Goal: Download file/media

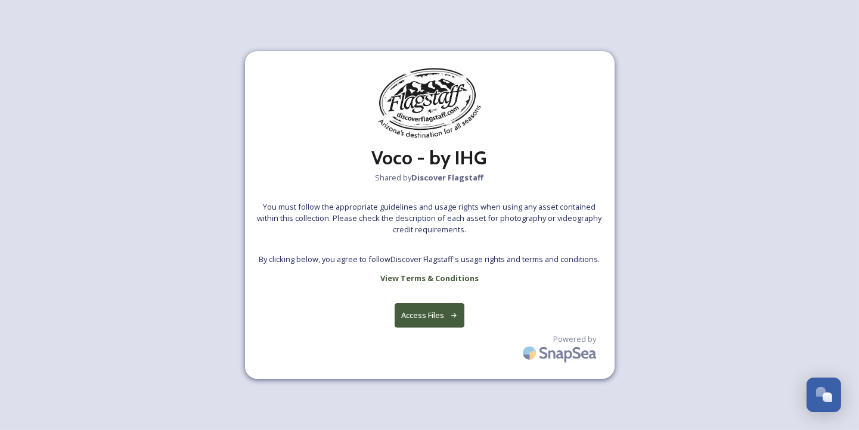
click at [427, 314] on button "Access Files" at bounding box center [430, 315] width 70 height 24
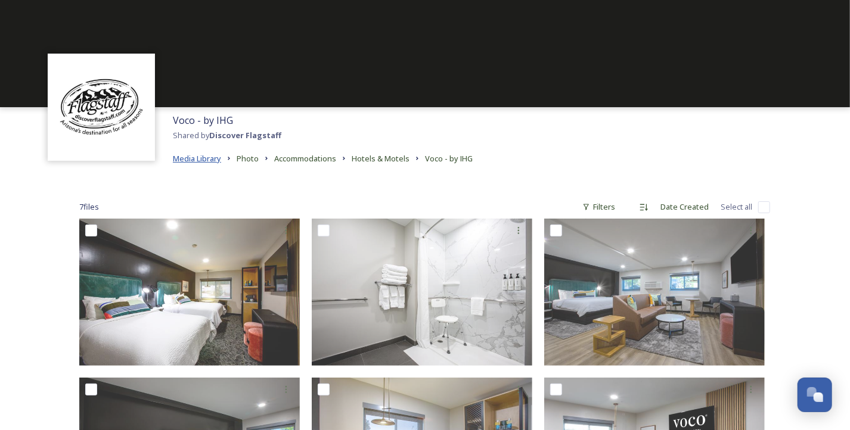
click at [215, 159] on span "Media Library" at bounding box center [197, 158] width 48 height 11
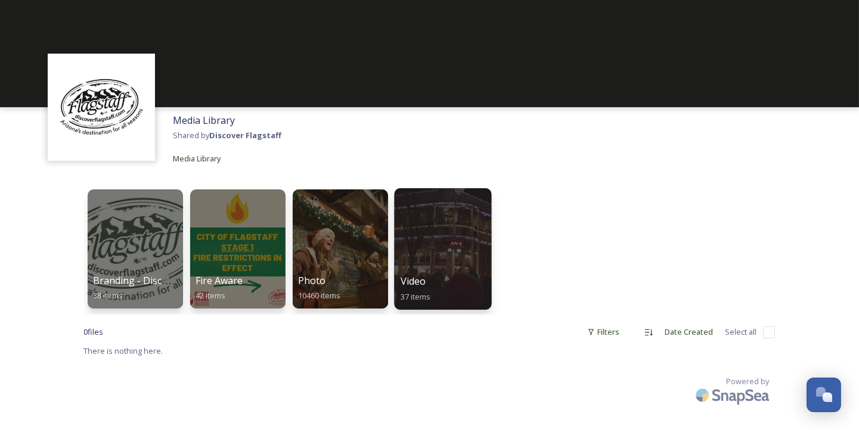
click at [455, 272] on div at bounding box center [442, 249] width 97 height 122
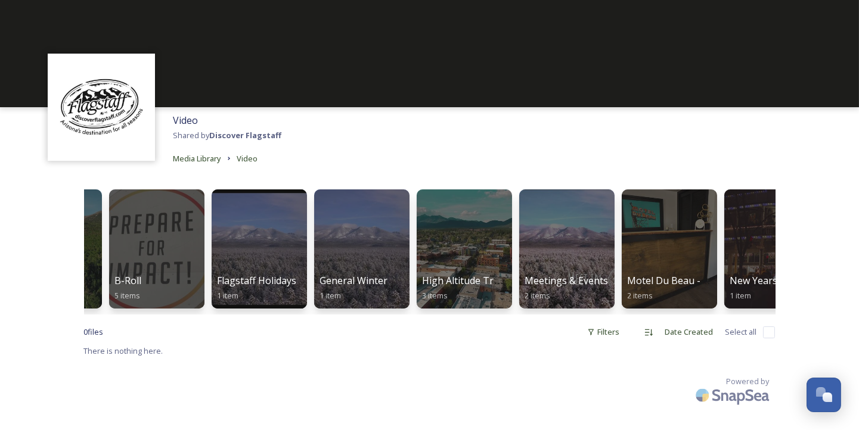
scroll to position [0, 498]
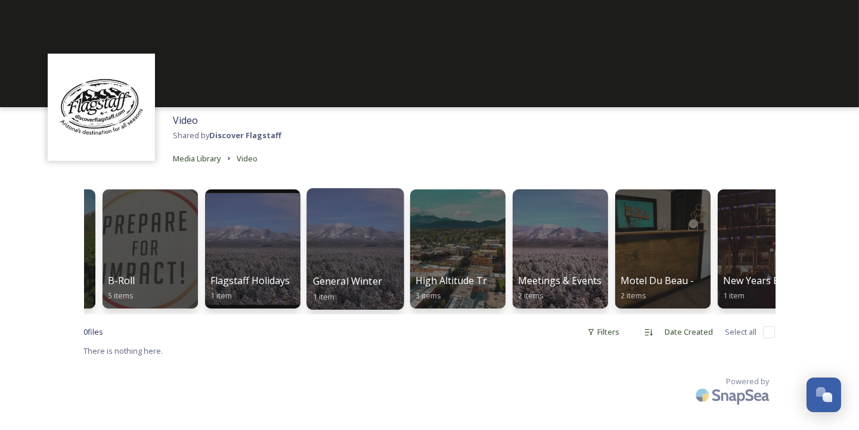
click at [355, 262] on div at bounding box center [354, 249] width 97 height 122
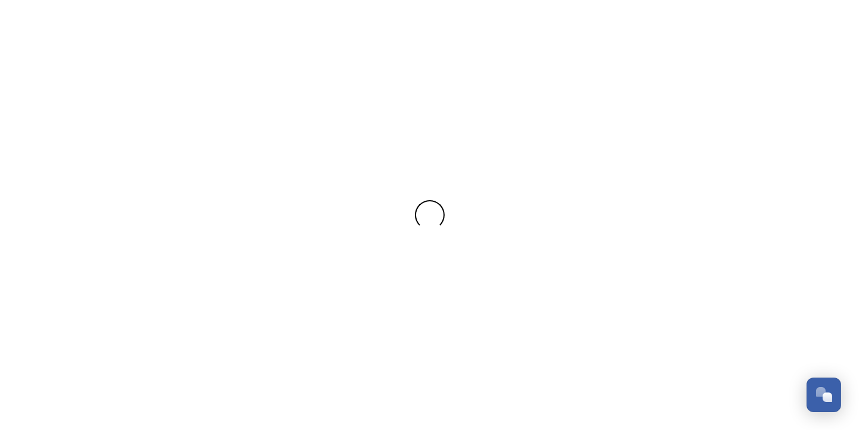
click at [355, 262] on div at bounding box center [429, 215] width 859 height 430
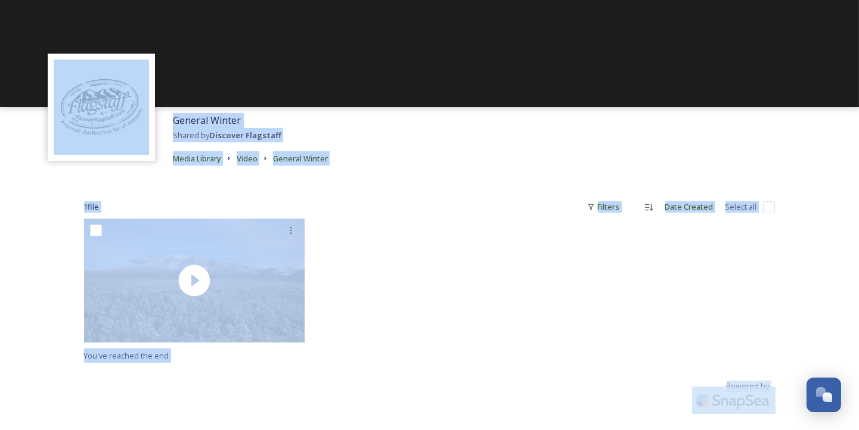
click at [380, 275] on div at bounding box center [430, 284] width 227 height 130
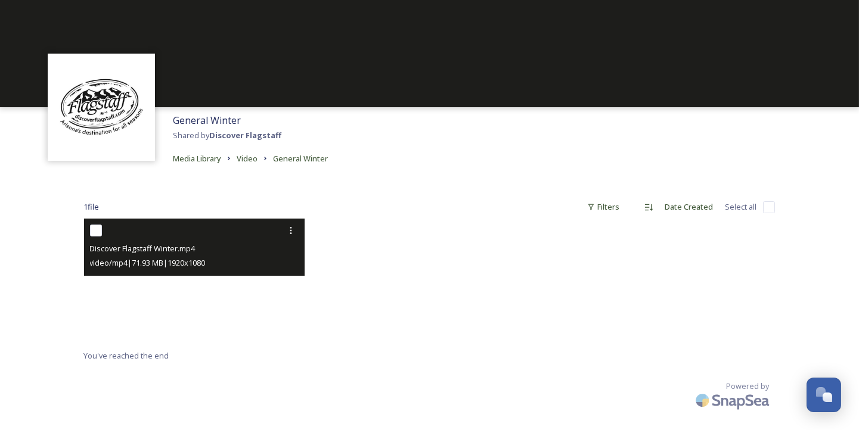
click at [198, 281] on video "Discover Flagstaff Winter.mp4" at bounding box center [194, 281] width 221 height 124
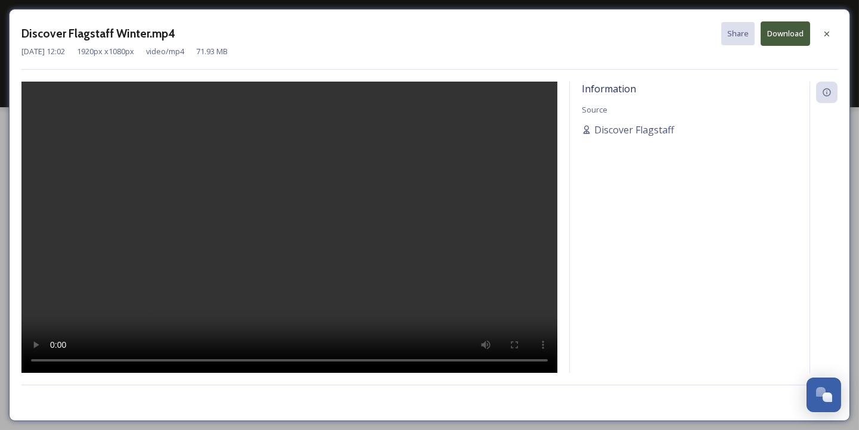
click at [790, 26] on button "Download" at bounding box center [785, 33] width 49 height 24
click at [643, 326] on div "Information Source Discover Flagstaff" at bounding box center [690, 227] width 240 height 291
click at [826, 33] on icon at bounding box center [827, 34] width 10 height 10
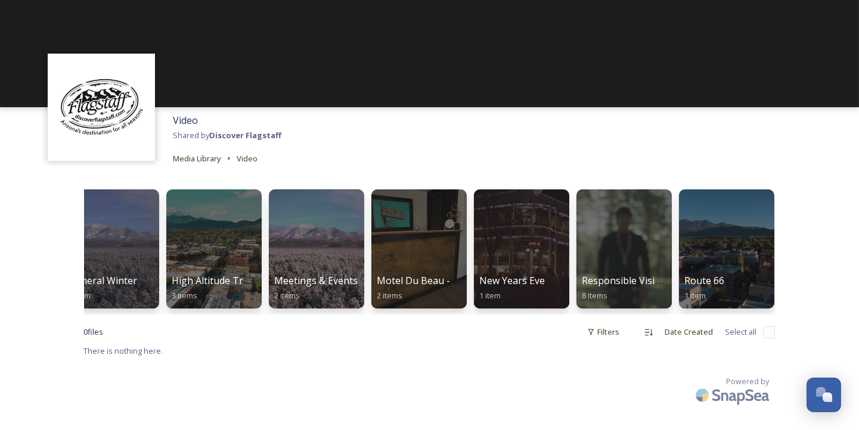
scroll to position [0, 743]
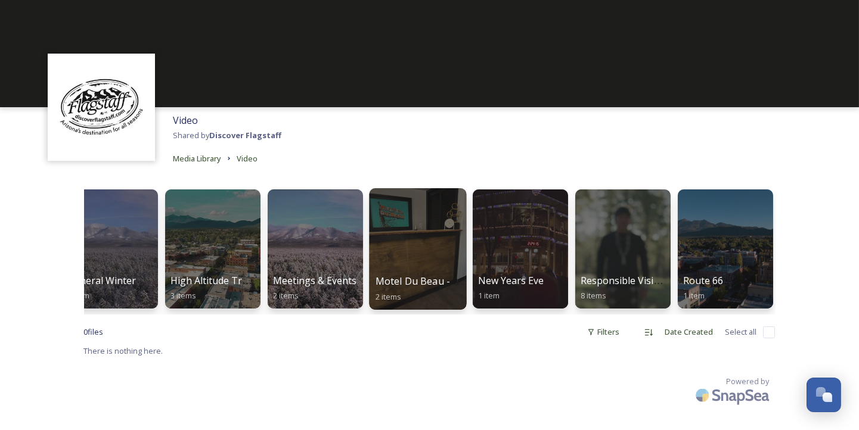
click at [421, 275] on span "Motel Du Beau - Motel Rescue" at bounding box center [444, 281] width 139 height 13
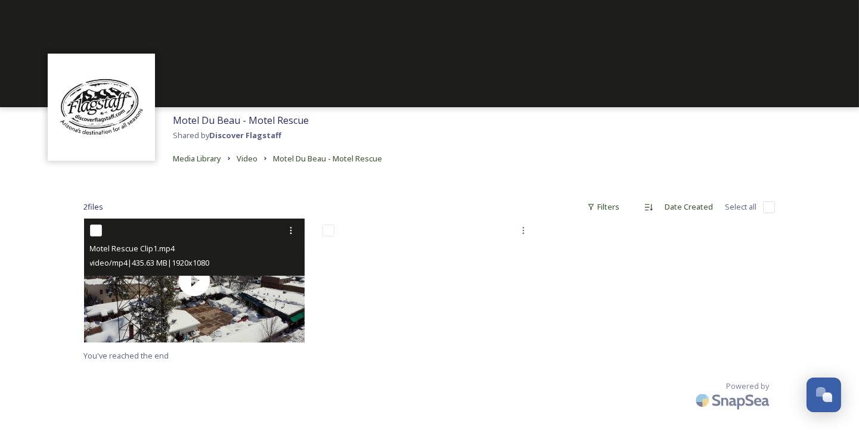
click at [98, 233] on input "checkbox" at bounding box center [96, 231] width 12 height 12
checkbox input "true"
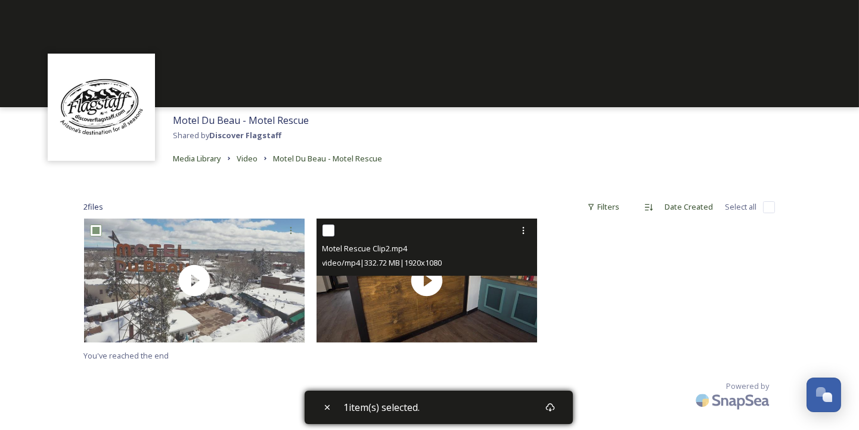
click at [328, 234] on input "checkbox" at bounding box center [328, 231] width 12 height 12
checkbox input "true"
click at [328, 230] on input "checkbox" at bounding box center [328, 231] width 12 height 12
checkbox input "false"
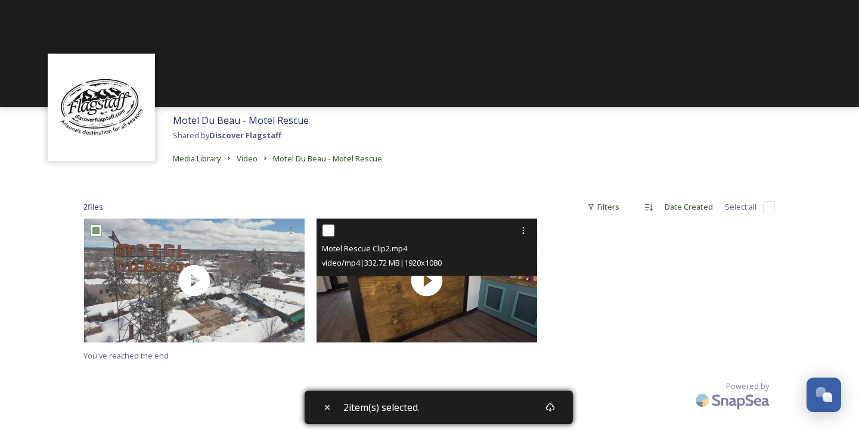
checkbox input "false"
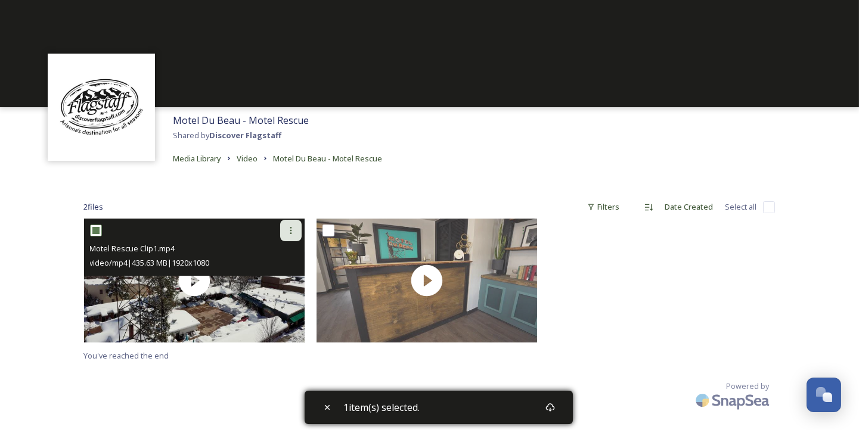
click at [288, 229] on icon at bounding box center [291, 231] width 10 height 10
click at [269, 275] on span "Download" at bounding box center [277, 279] width 36 height 11
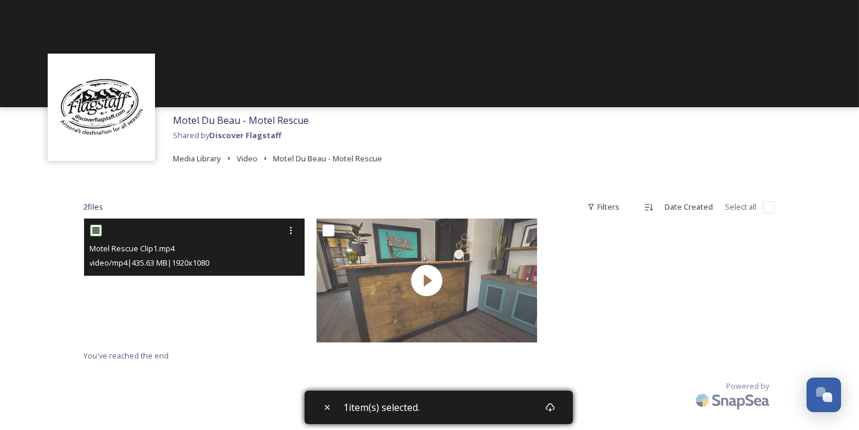
click at [271, 315] on video "Motel Rescue Clip1.mp4" at bounding box center [194, 281] width 221 height 124
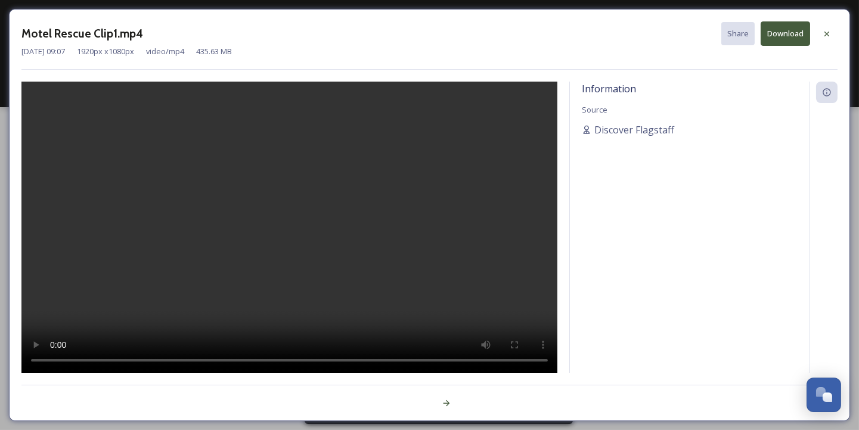
click at [778, 32] on button "Download" at bounding box center [785, 33] width 49 height 24
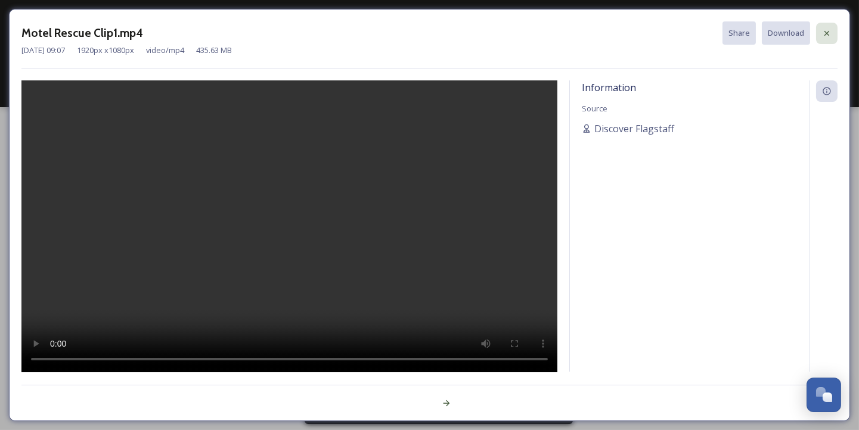
click at [827, 32] on icon at bounding box center [827, 34] width 10 height 10
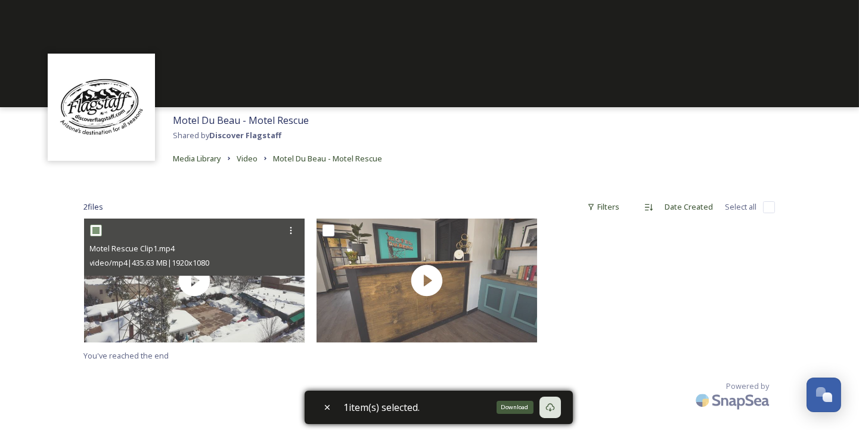
click at [555, 408] on icon at bounding box center [550, 408] width 10 height 10
click at [553, 408] on icon at bounding box center [550, 408] width 10 height 10
drag, startPoint x: 553, startPoint y: 408, endPoint x: 521, endPoint y: 406, distance: 31.6
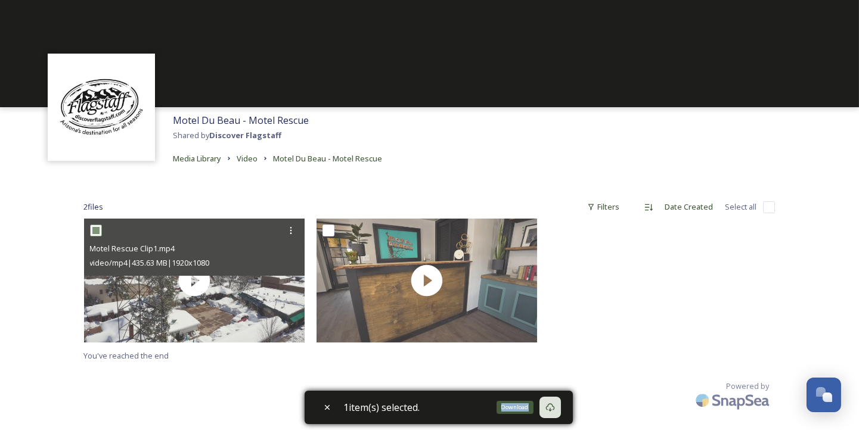
click at [521, 406] on div "Download" at bounding box center [515, 407] width 37 height 13
drag, startPoint x: 758, startPoint y: 1, endPoint x: 836, endPoint y: 149, distance: 168.0
click at [836, 149] on div "Motel Du Beau - Motel Rescue Shared by Discover Flagstaff Media Library Video M…" at bounding box center [429, 139] width 859 height 64
click at [653, 297] on div at bounding box center [662, 284] width 227 height 130
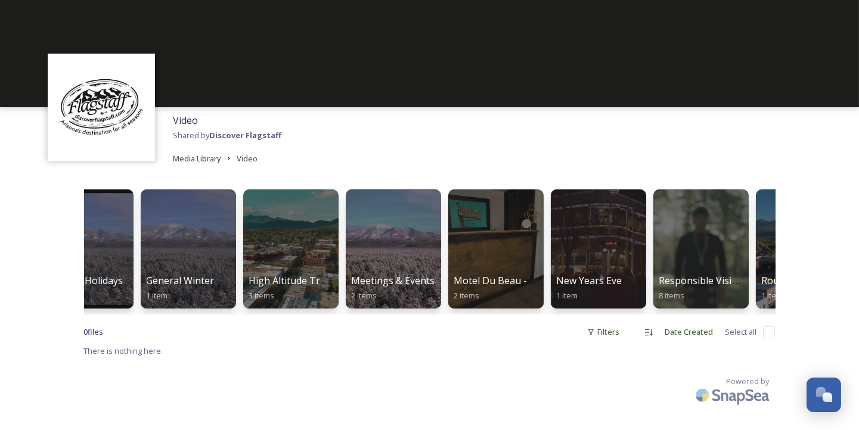
scroll to position [0, 743]
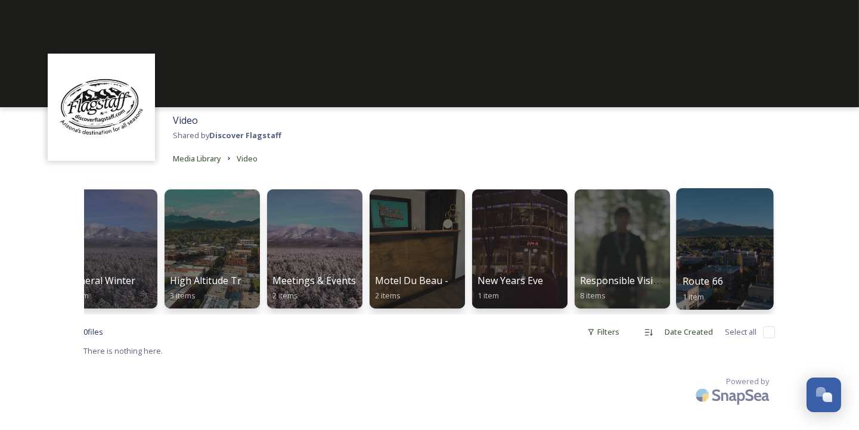
click at [731, 283] on div "Route 66 1 item" at bounding box center [724, 289] width 85 height 30
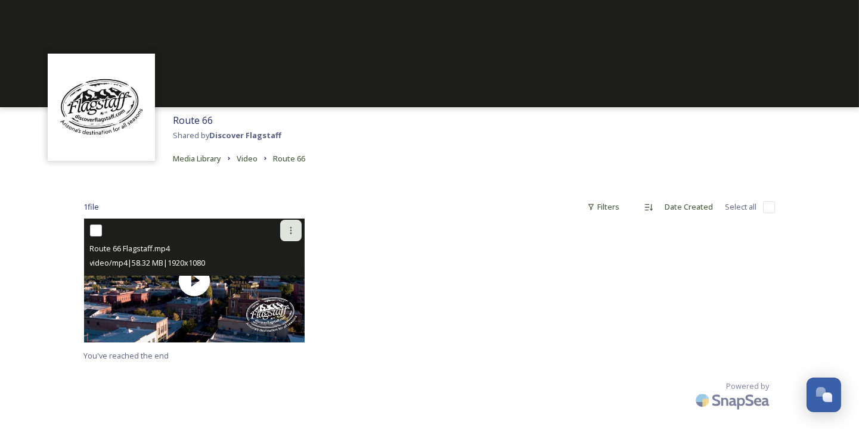
click at [293, 229] on icon at bounding box center [291, 231] width 10 height 10
click at [262, 278] on span "Download" at bounding box center [277, 279] width 36 height 11
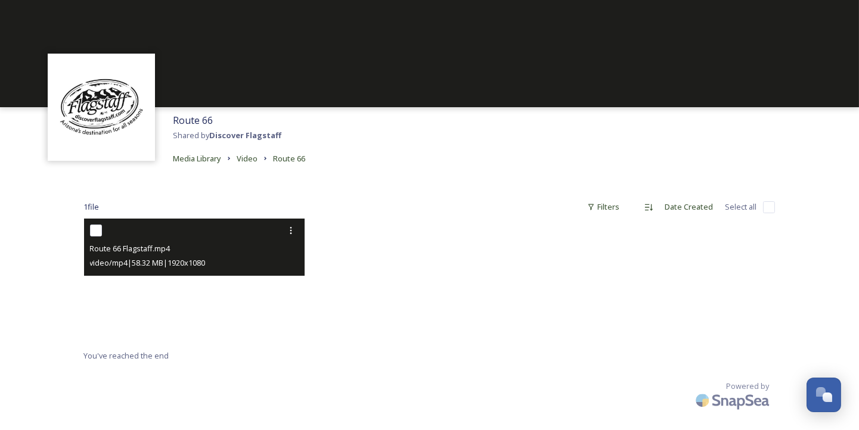
click at [221, 297] on video "Route 66 Flagstaff.mp4" at bounding box center [194, 281] width 221 height 124
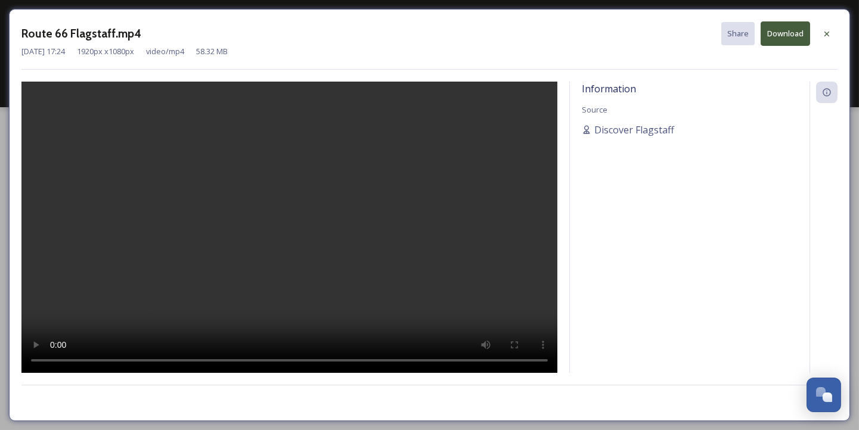
click at [624, 341] on div "Information Source Discover Flagstaff" at bounding box center [690, 227] width 240 height 291
click at [824, 29] on icon at bounding box center [827, 34] width 10 height 10
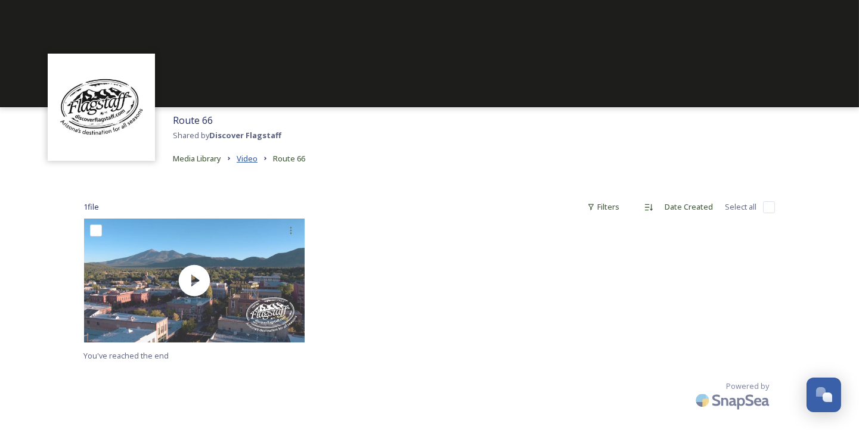
click at [254, 155] on span "Video" at bounding box center [247, 158] width 21 height 11
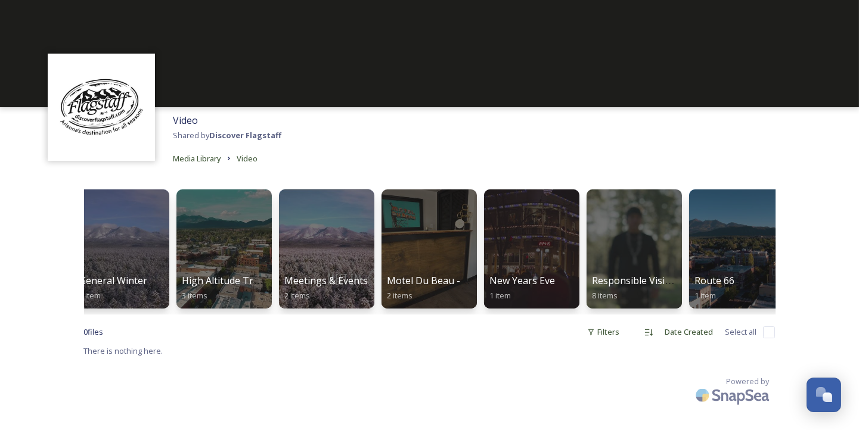
scroll to position [0, 743]
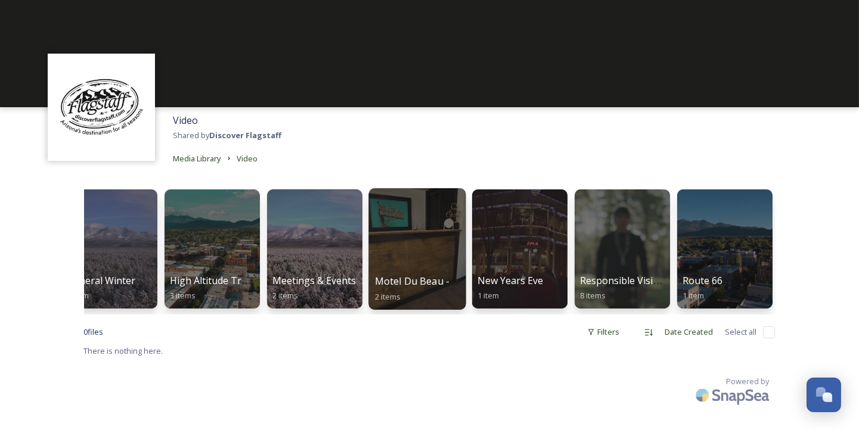
click at [435, 250] on div at bounding box center [416, 249] width 97 height 122
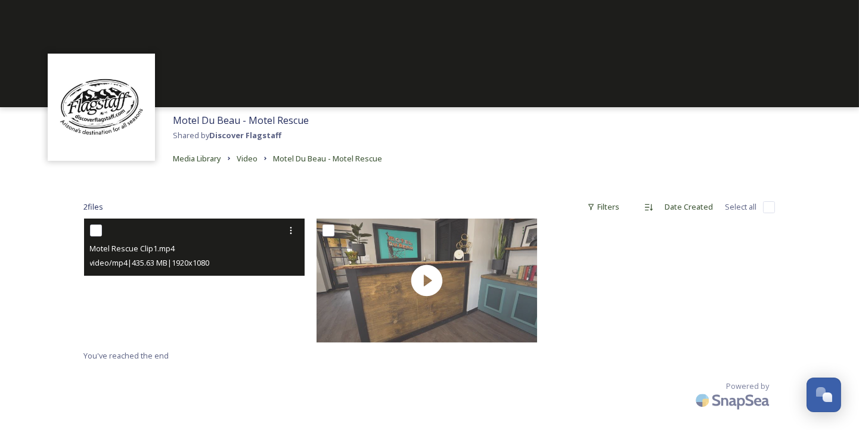
click at [175, 298] on video "Motel Rescue Clip1.mp4" at bounding box center [194, 281] width 221 height 124
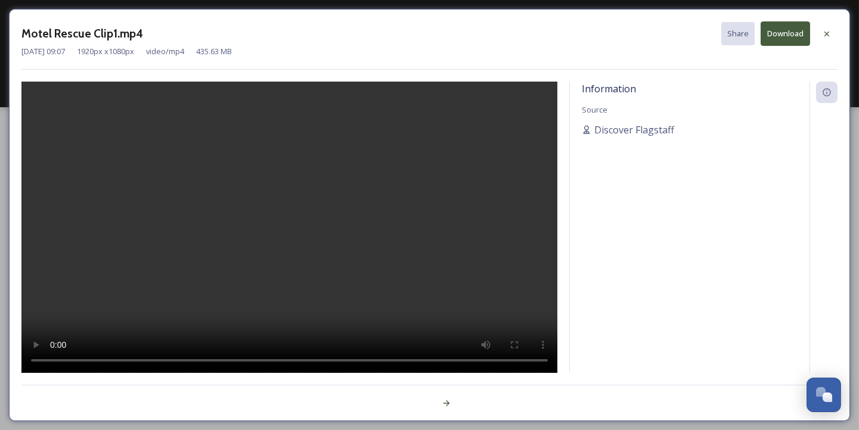
click at [439, 360] on video at bounding box center [289, 228] width 536 height 292
click at [826, 33] on icon at bounding box center [827, 34] width 10 height 10
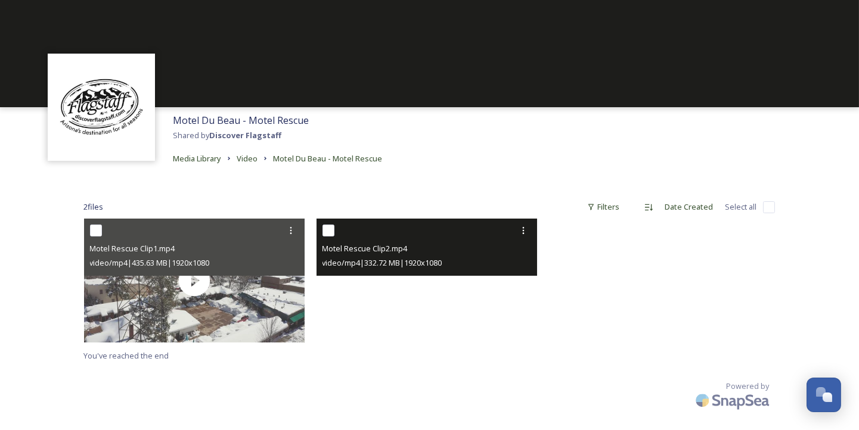
click at [418, 294] on video "Motel Rescue Clip2.mp4" at bounding box center [427, 281] width 221 height 124
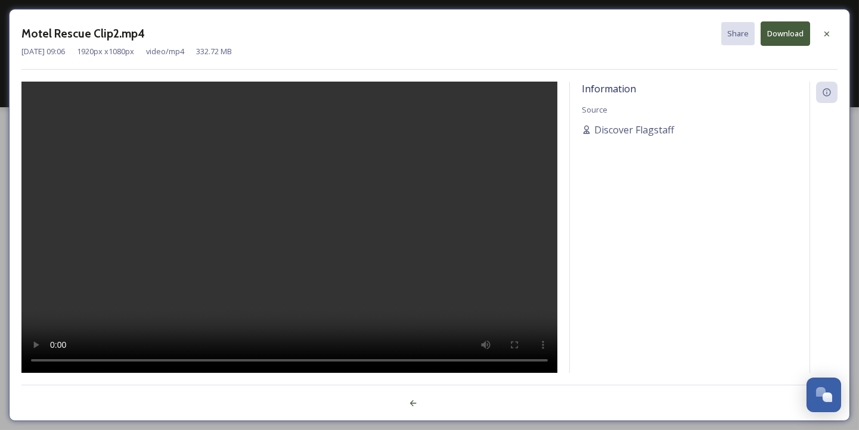
click at [792, 32] on button "Download" at bounding box center [785, 33] width 49 height 24
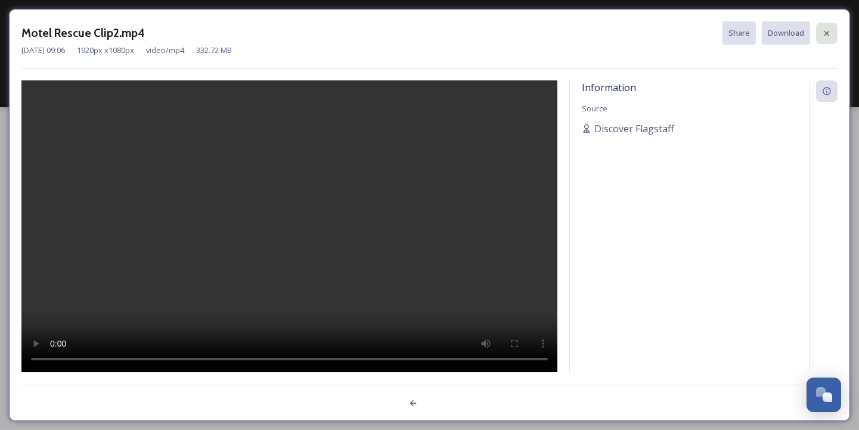
click at [829, 36] on icon at bounding box center [827, 34] width 10 height 10
